Goal: Task Accomplishment & Management: Complete application form

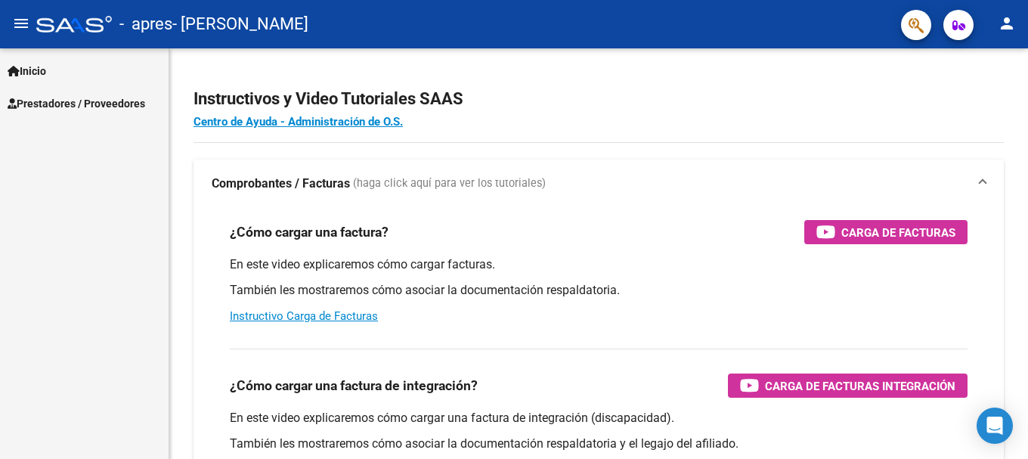
click at [102, 98] on span "Prestadores / Proveedores" at bounding box center [77, 103] width 138 height 17
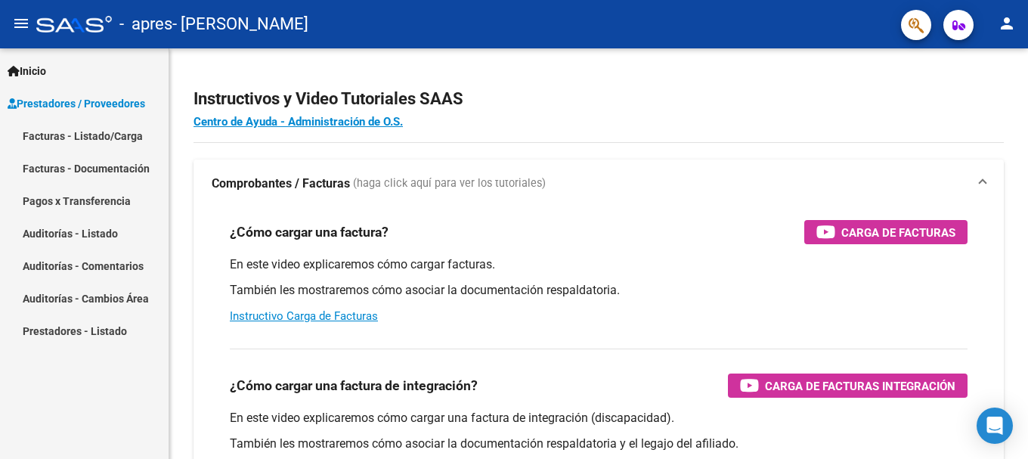
click at [88, 138] on link "Facturas - Listado/Carga" at bounding box center [84, 135] width 169 height 33
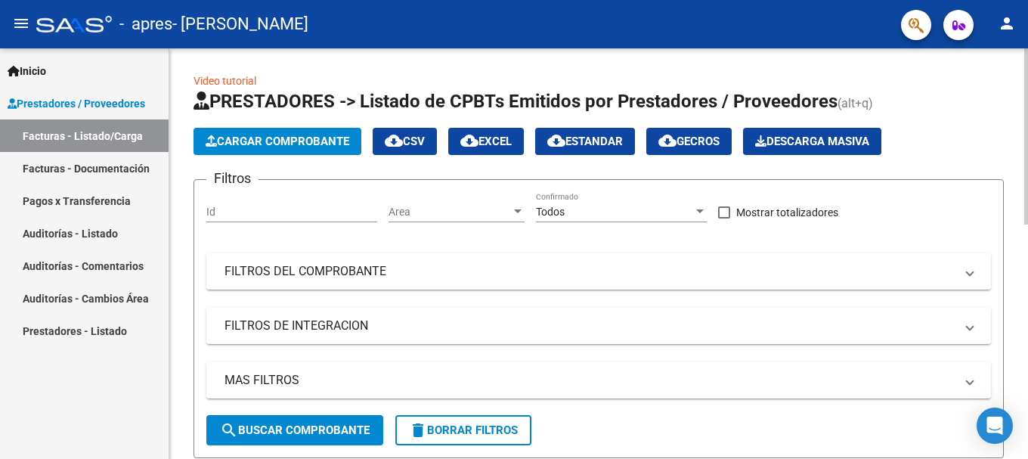
click at [286, 148] on button "Cargar Comprobante" at bounding box center [277, 141] width 168 height 27
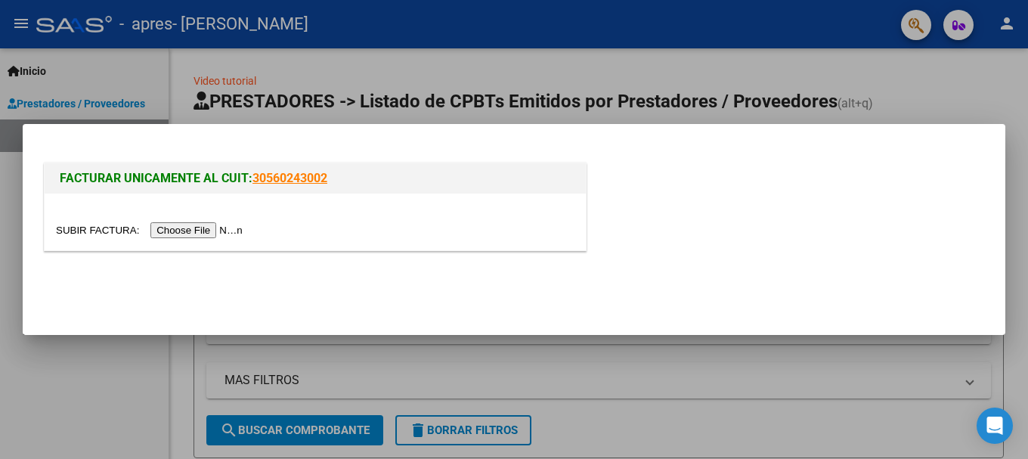
click at [222, 235] on input "file" at bounding box center [151, 230] width 191 height 16
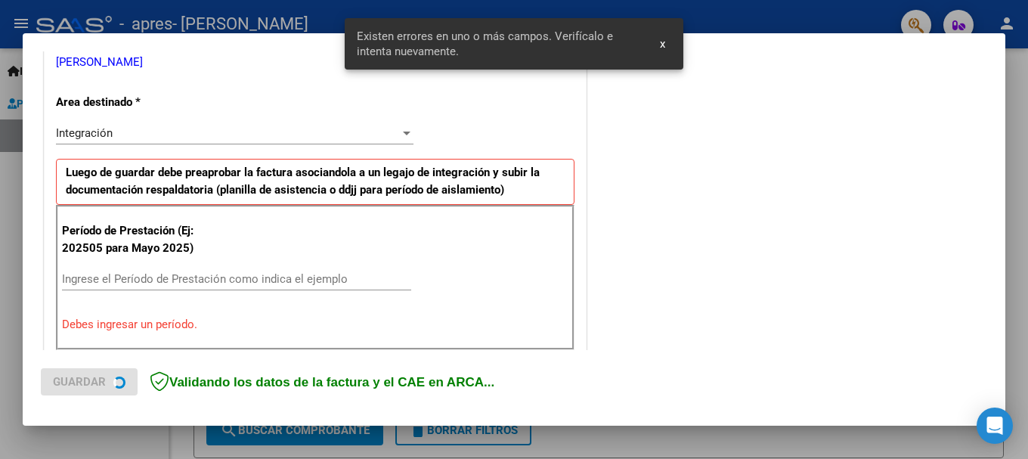
scroll to position [349, 0]
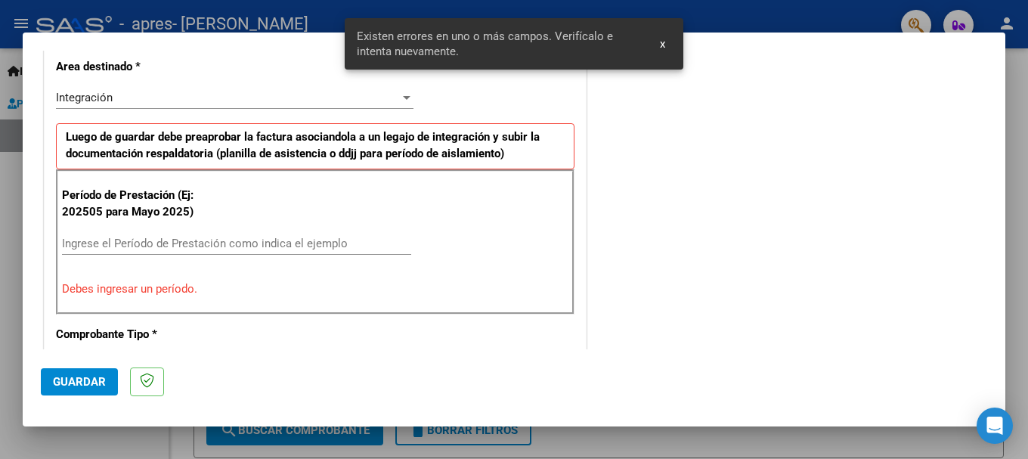
click at [141, 239] on input "Ingrese el Período de Prestación como indica el ejemplo" at bounding box center [236, 244] width 349 height 14
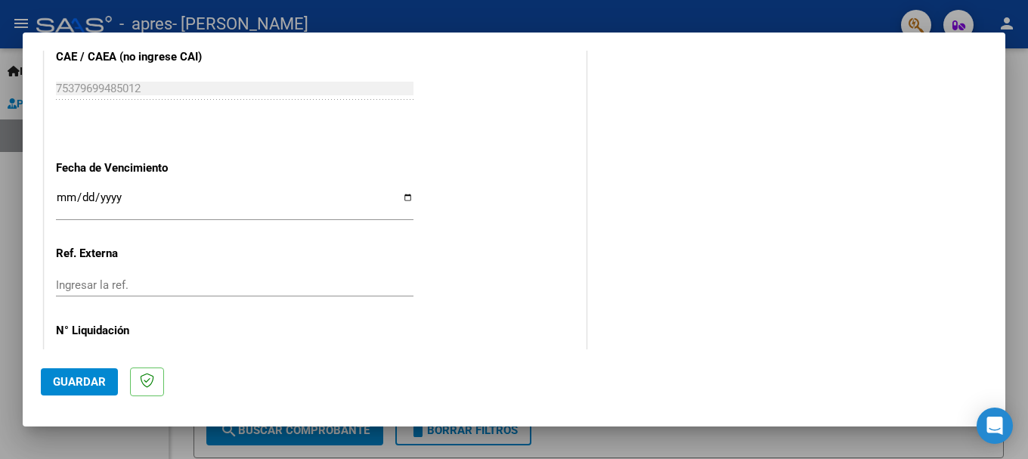
scroll to position [956, 0]
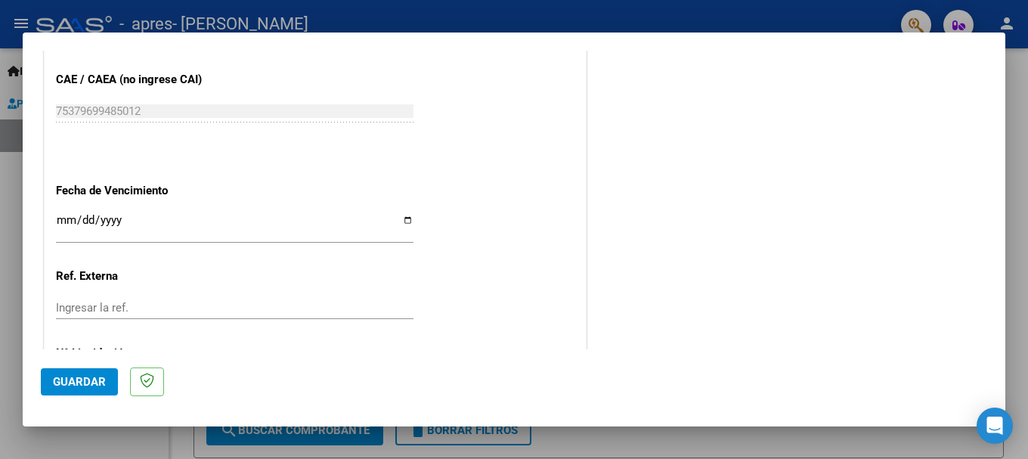
type input "202508"
click at [56, 219] on input "Ingresar la fecha" at bounding box center [235, 226] width 358 height 24
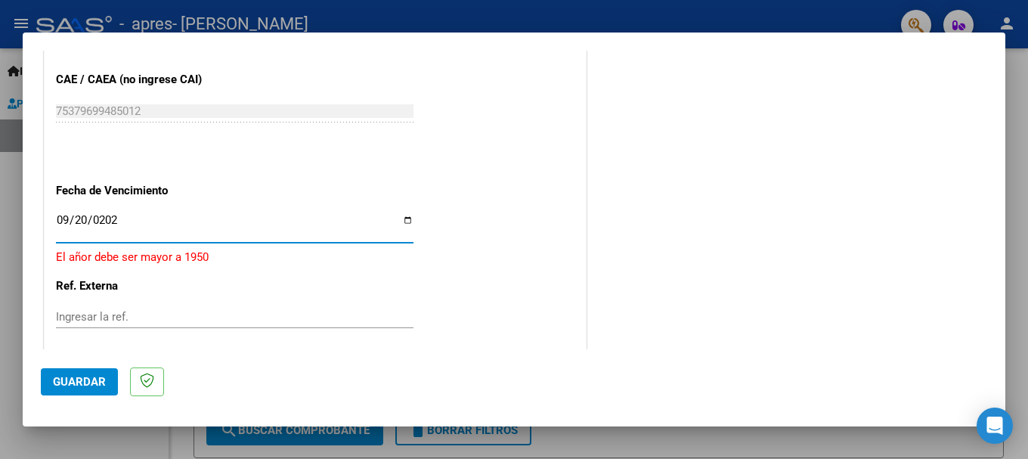
type input "[DATE]"
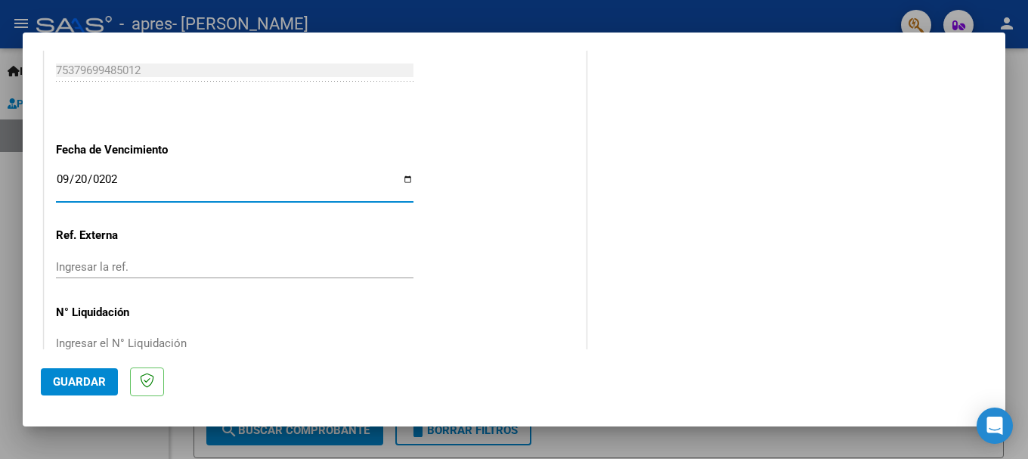
scroll to position [1032, 0]
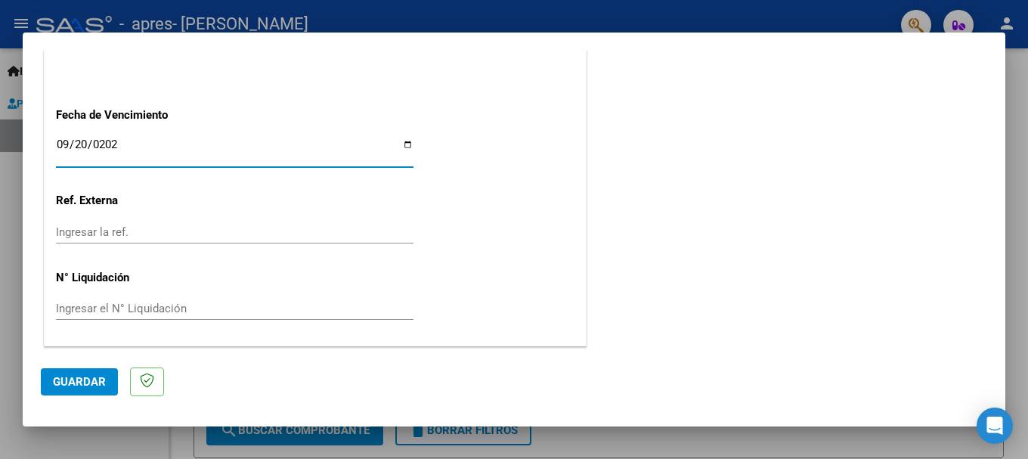
click at [70, 384] on span "Guardar" at bounding box center [79, 382] width 53 height 14
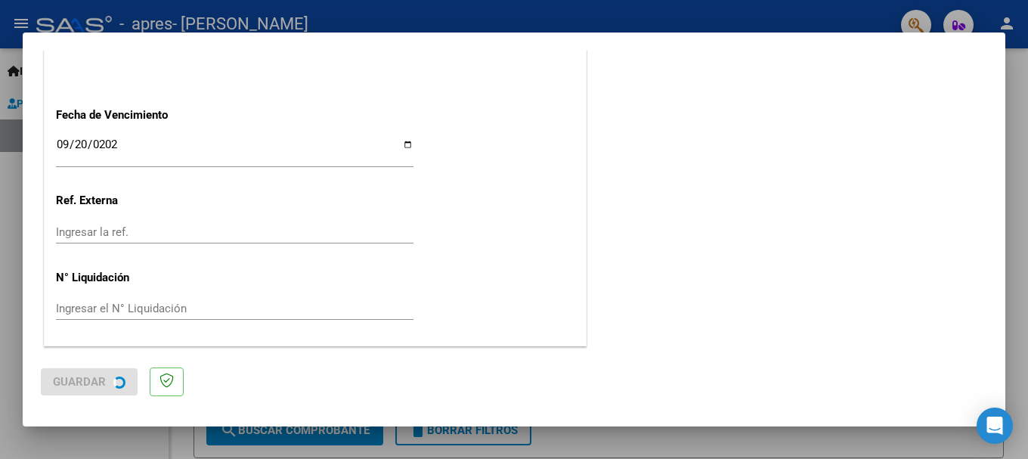
scroll to position [0, 0]
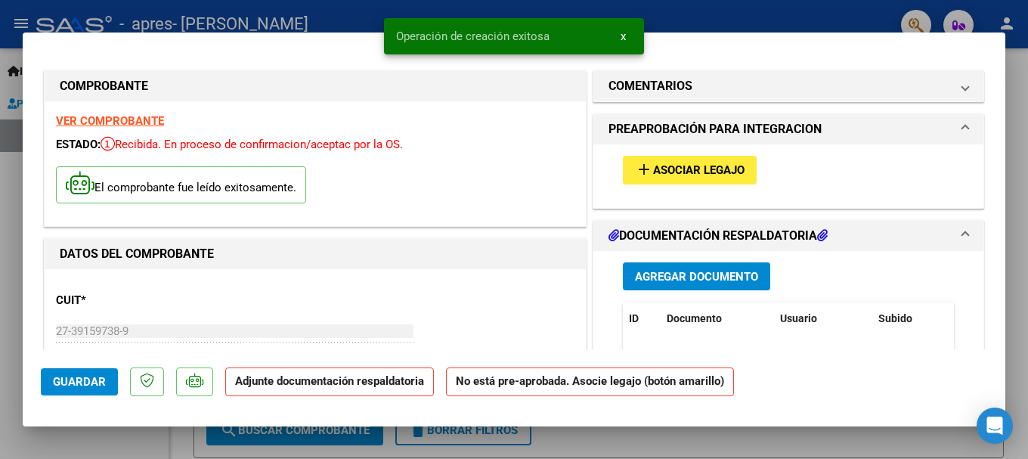
click at [677, 175] on span "Asociar Legajo" at bounding box center [698, 171] width 91 height 14
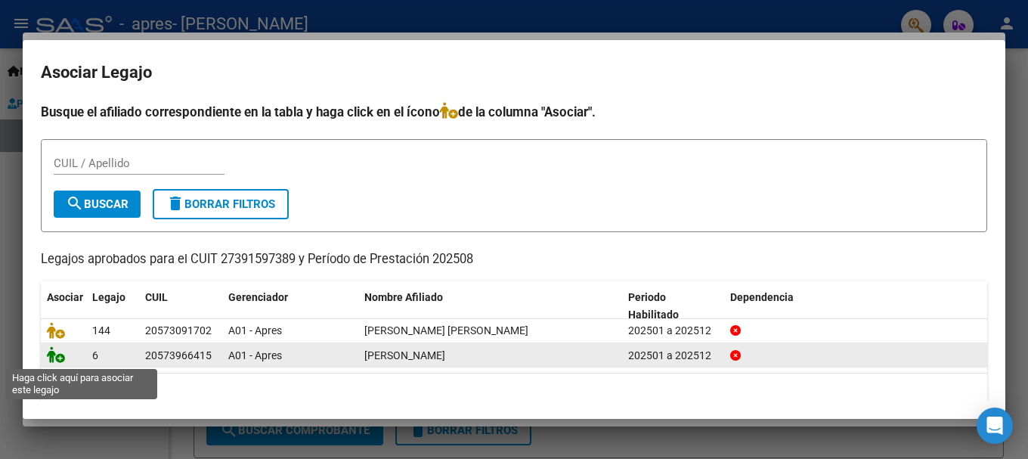
click at [57, 354] on icon at bounding box center [56, 354] width 18 height 17
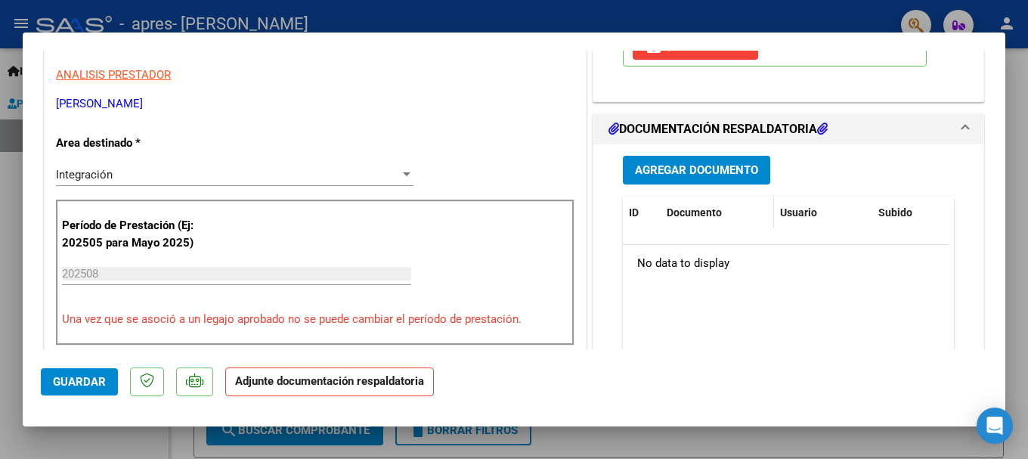
scroll to position [227, 0]
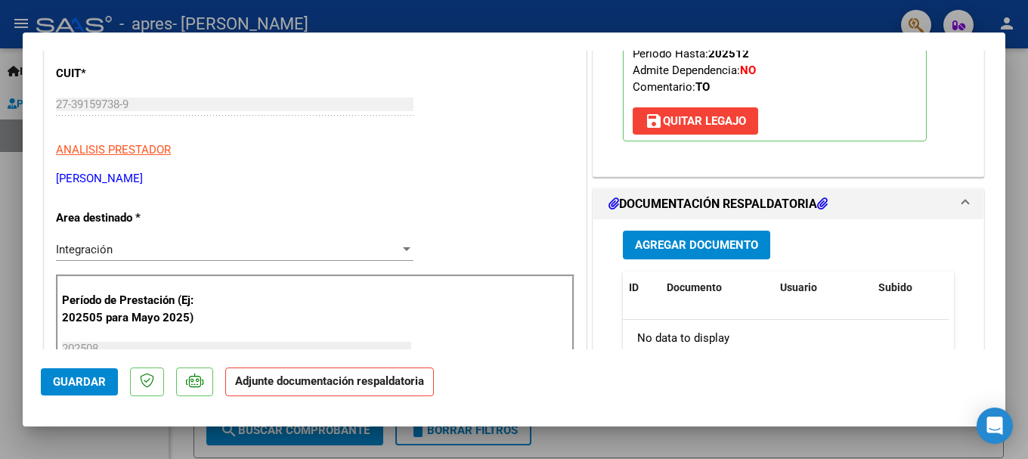
click at [695, 240] on span "Agregar Documento" at bounding box center [696, 246] width 123 height 14
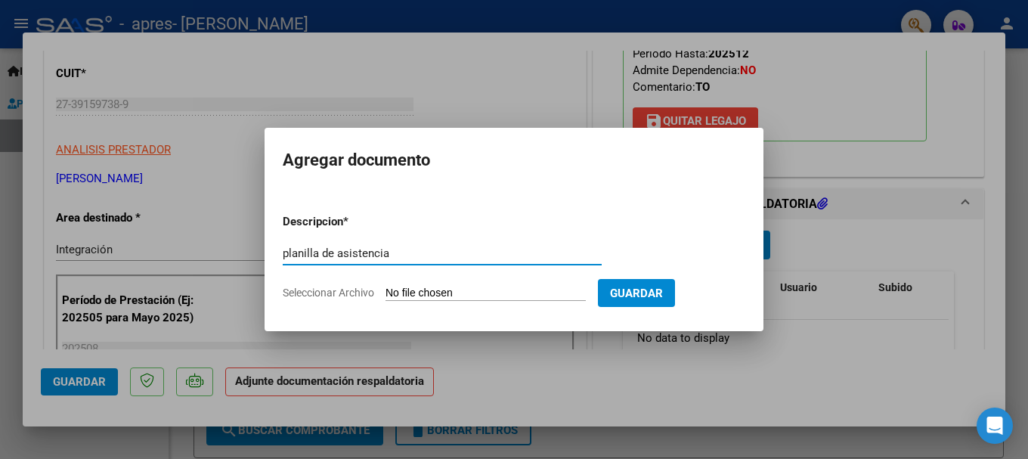
type input "planilla de asistencia"
click at [598, 286] on app-file-uploader "Seleccionar Archivo" at bounding box center [440, 293] width 315 height 14
click at [341, 291] on span "Seleccionar Archivo" at bounding box center [328, 292] width 91 height 12
click at [385, 291] on input "Seleccionar Archivo" at bounding box center [485, 293] width 200 height 14
type input "C:\fakepath\20250910_235828.jpg"
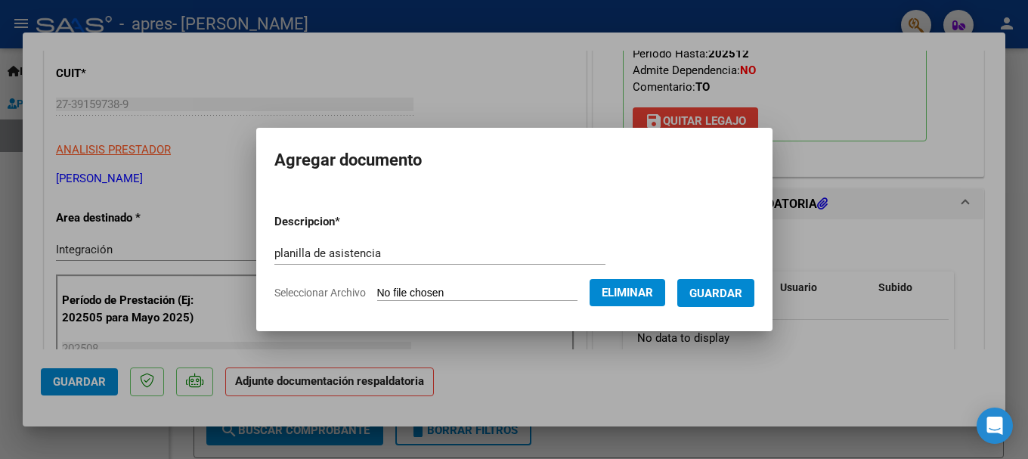
click at [716, 291] on span "Guardar" at bounding box center [715, 293] width 53 height 14
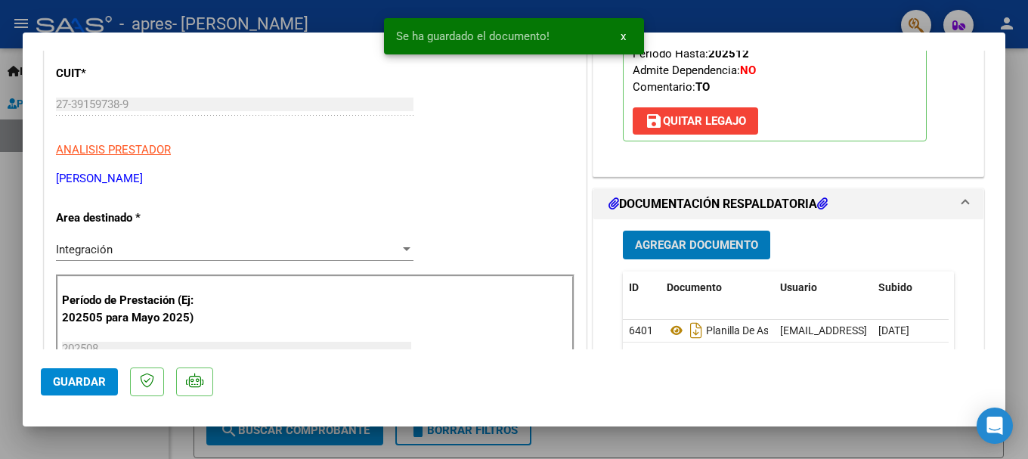
click at [822, 5] on div at bounding box center [514, 229] width 1028 height 459
type input "$ 0,00"
